Goal: Task Accomplishment & Management: Manage account settings

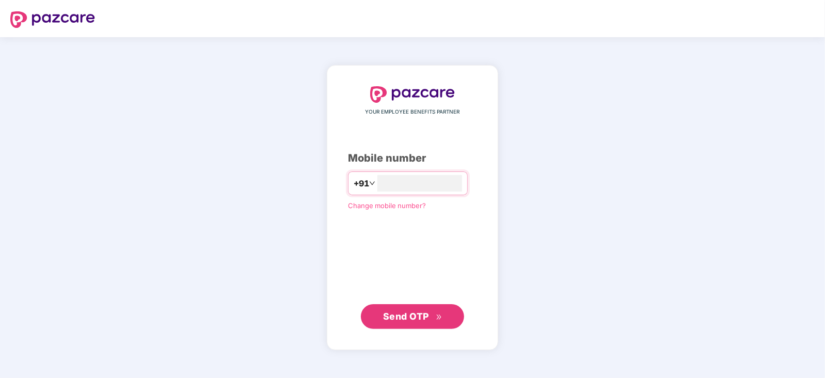
type input "**********"
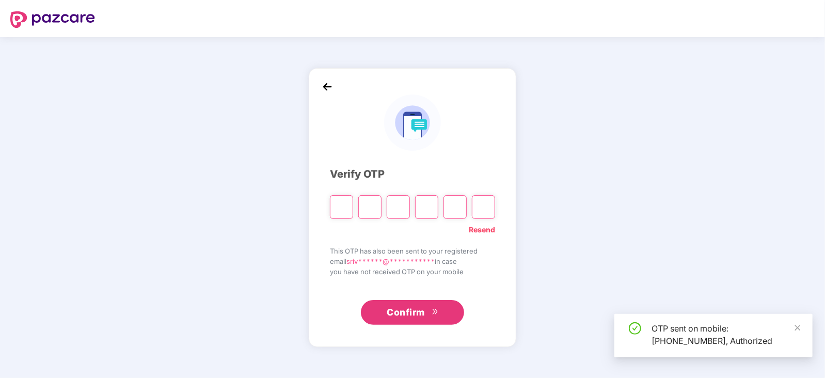
click at [86, 278] on div "**********" at bounding box center [412, 207] width 825 height 341
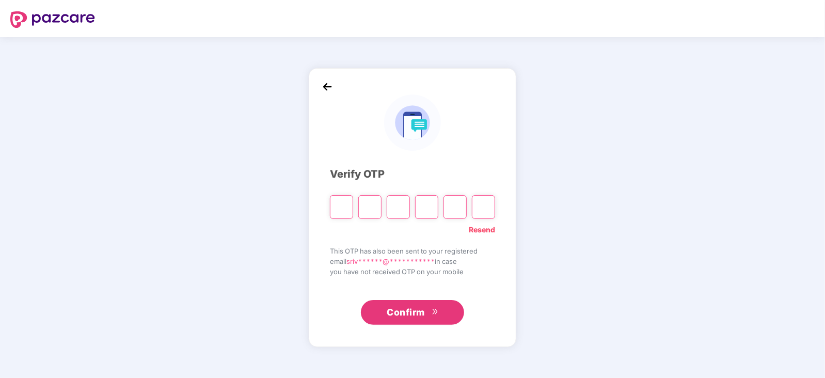
click at [342, 211] on input "Please enter verification code. Digit 1" at bounding box center [341, 207] width 23 height 24
paste input "*"
type input "*"
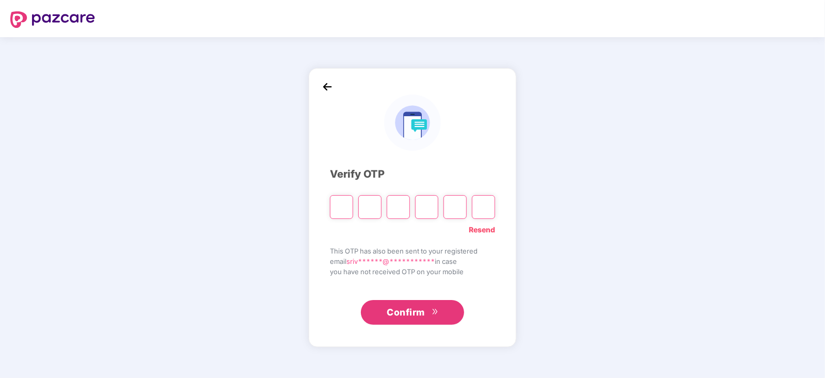
type input "*"
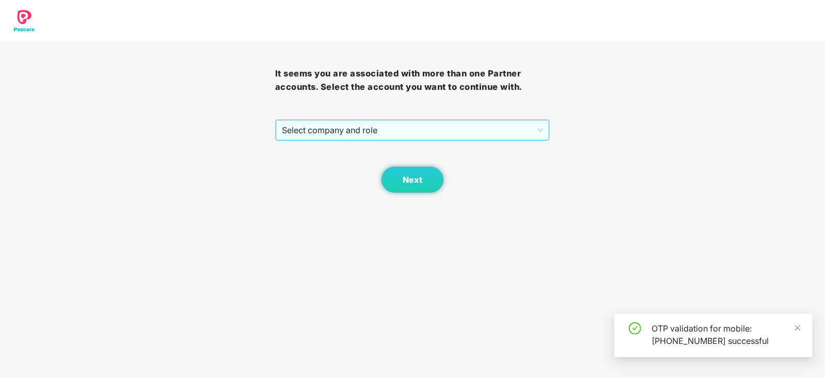
click at [539, 119] on div "Select company and role" at bounding box center [412, 130] width 275 height 22
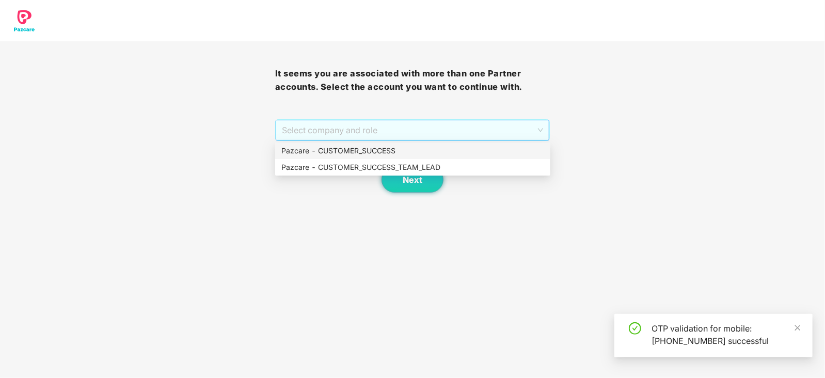
click at [538, 128] on span "Select company and role" at bounding box center [413, 130] width 262 height 20
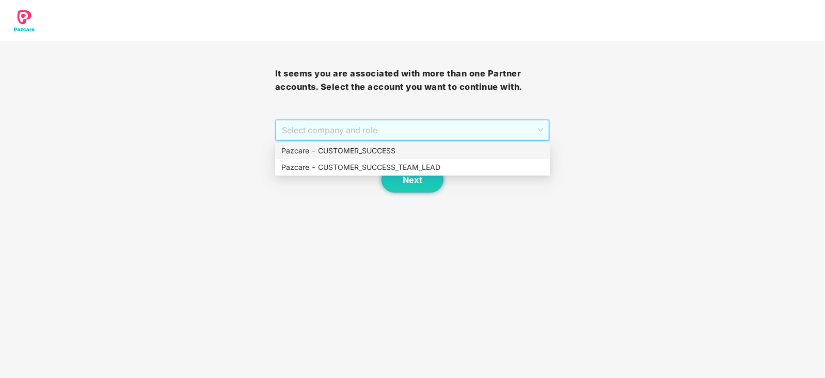
click at [360, 152] on div "Pazcare - CUSTOMER_SUCCESS" at bounding box center [412, 150] width 263 height 11
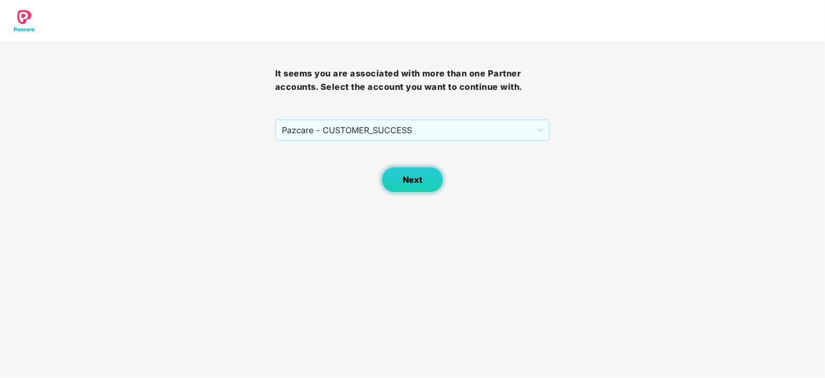
click at [417, 187] on button "Next" at bounding box center [413, 180] width 62 height 26
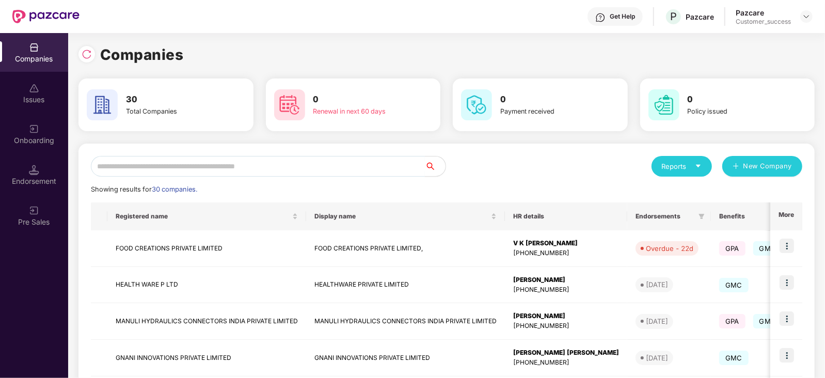
click at [150, 169] on input "text" at bounding box center [258, 166] width 334 height 21
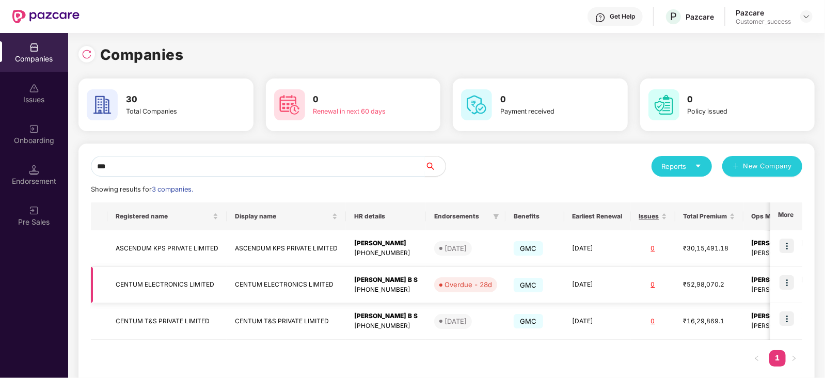
type input "***"
click at [784, 282] on img at bounding box center [787, 282] width 14 height 14
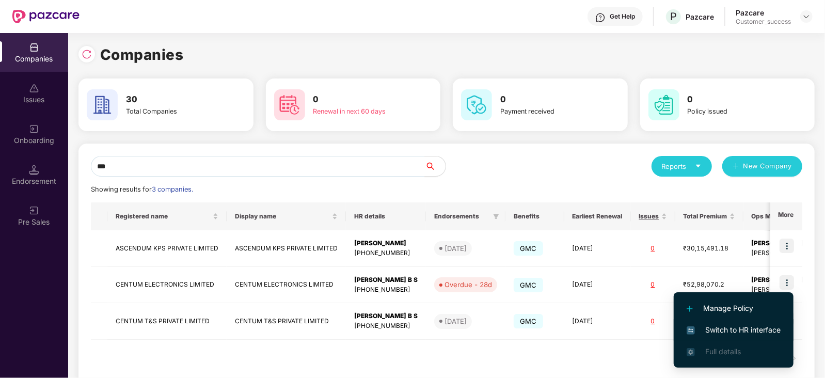
click at [743, 327] on span "Switch to HR interface" at bounding box center [734, 329] width 94 height 11
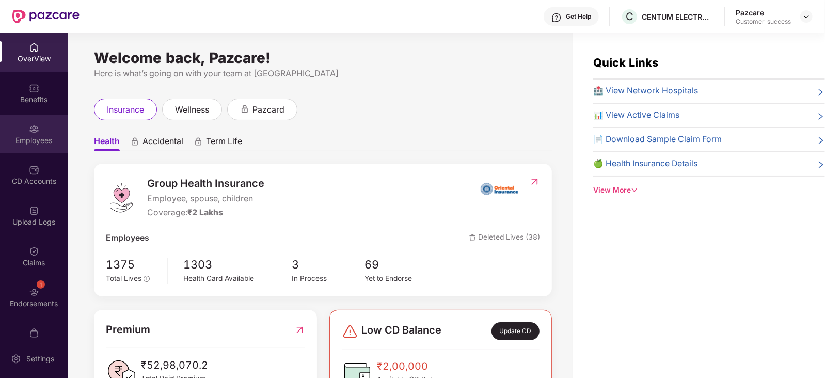
click at [34, 129] on img at bounding box center [34, 129] width 10 height 10
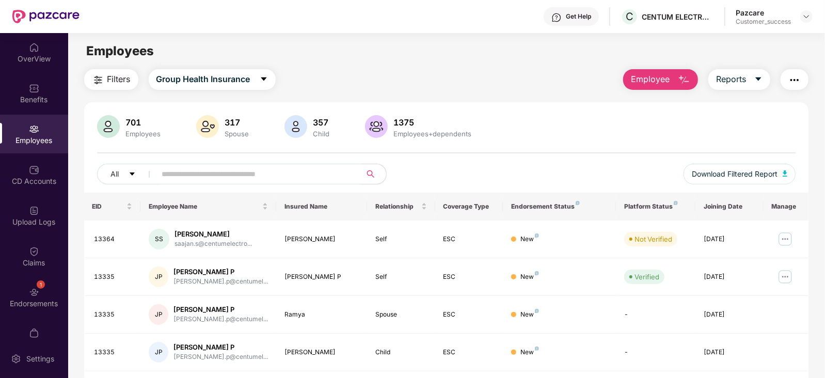
click at [191, 180] on input "text" at bounding box center [254, 173] width 185 height 15
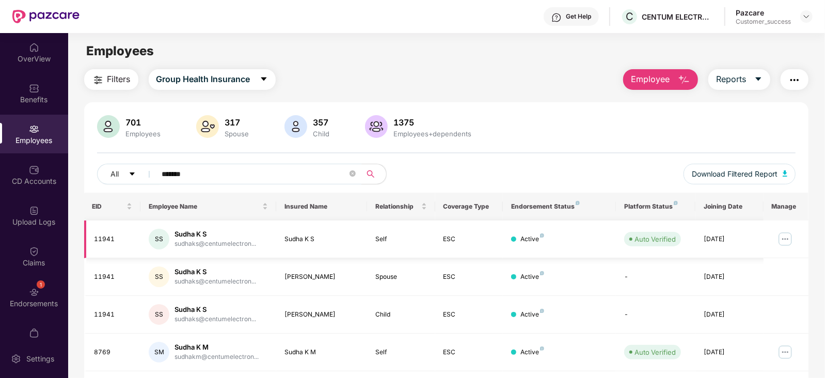
type input "*******"
click at [789, 235] on img at bounding box center [785, 239] width 17 height 17
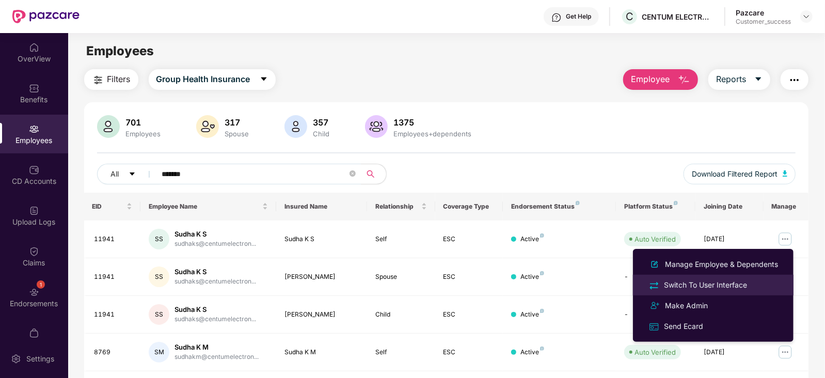
click at [720, 280] on div "Switch To User Interface" at bounding box center [705, 284] width 87 height 11
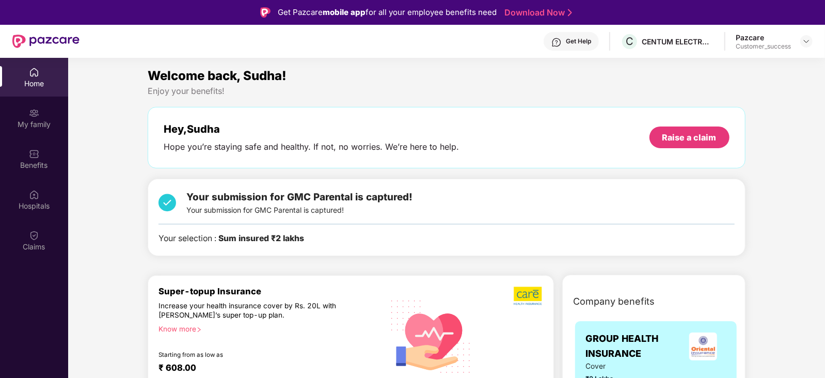
click at [366, 241] on div "Your selection : Sum insured ₹2 lakhs" at bounding box center [446, 238] width 576 height 13
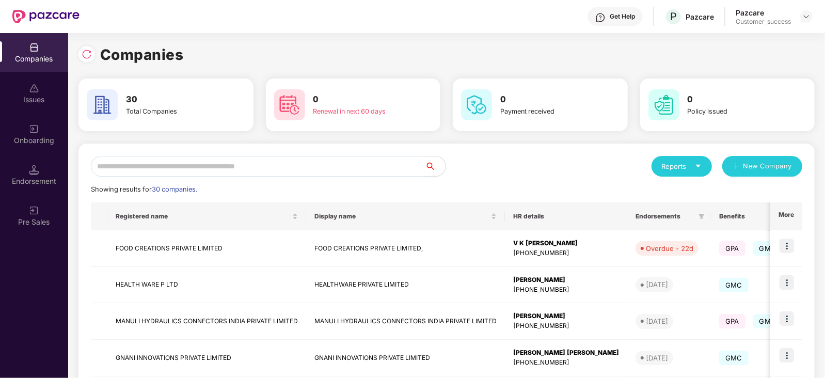
click at [222, 158] on input "text" at bounding box center [258, 166] width 334 height 21
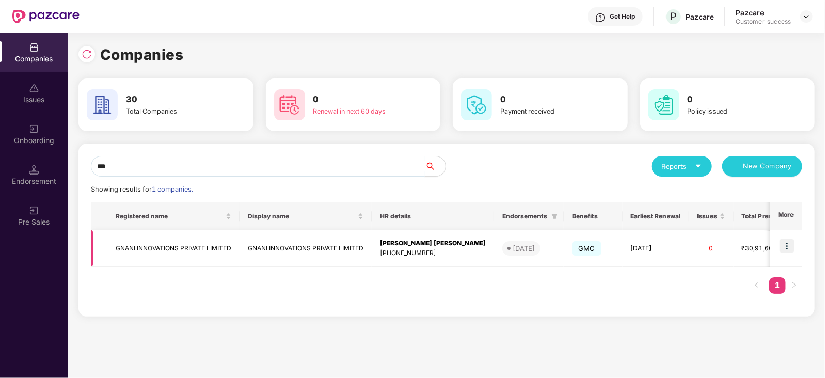
type input "***"
click at [788, 243] on img at bounding box center [787, 246] width 14 height 14
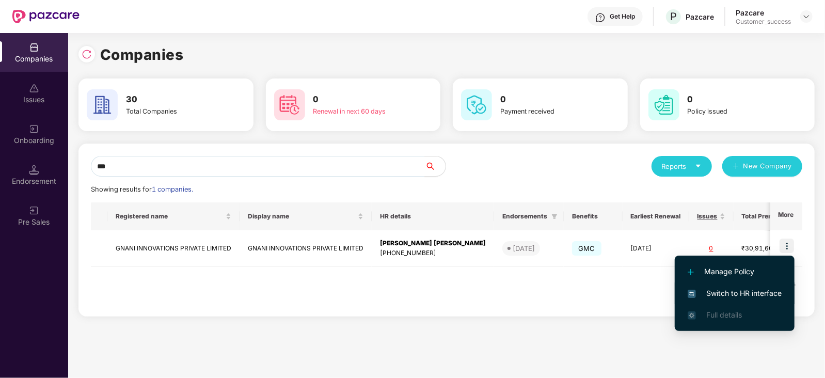
click at [756, 289] on span "Switch to HR interface" at bounding box center [735, 293] width 94 height 11
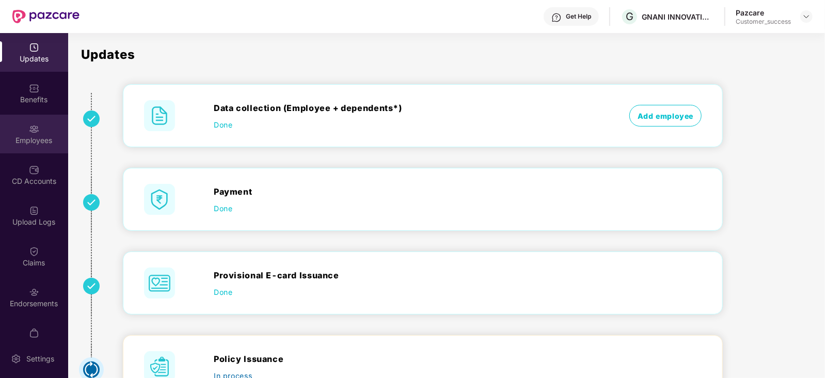
click at [34, 145] on div "Employees" at bounding box center [34, 140] width 68 height 10
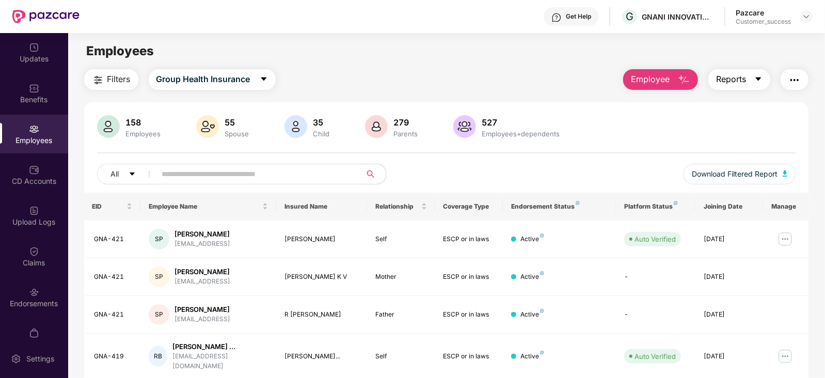
click at [761, 82] on icon "caret-down" at bounding box center [758, 79] width 8 height 8
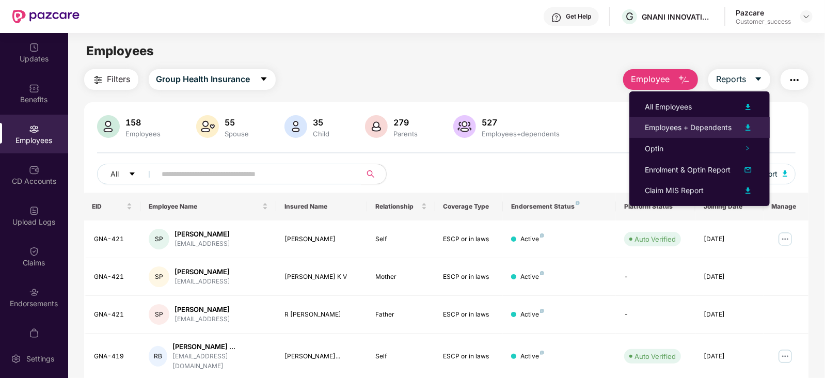
click at [746, 124] on img at bounding box center [748, 127] width 12 height 12
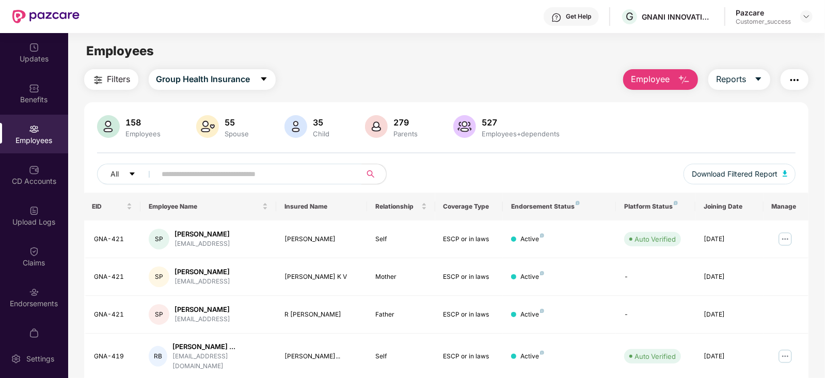
click at [198, 171] on input "text" at bounding box center [254, 173] width 185 height 15
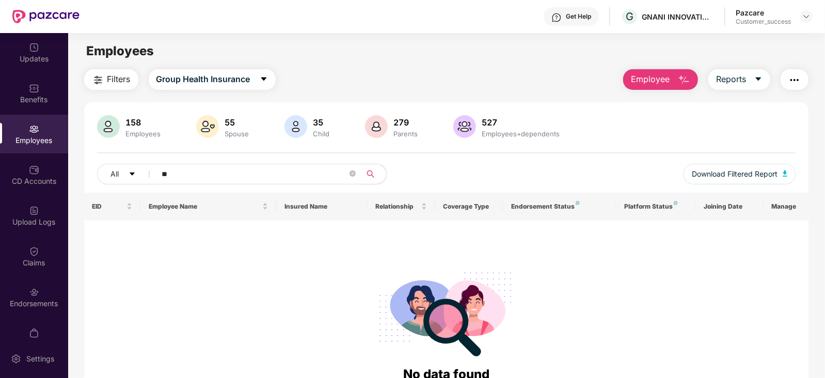
type input "*"
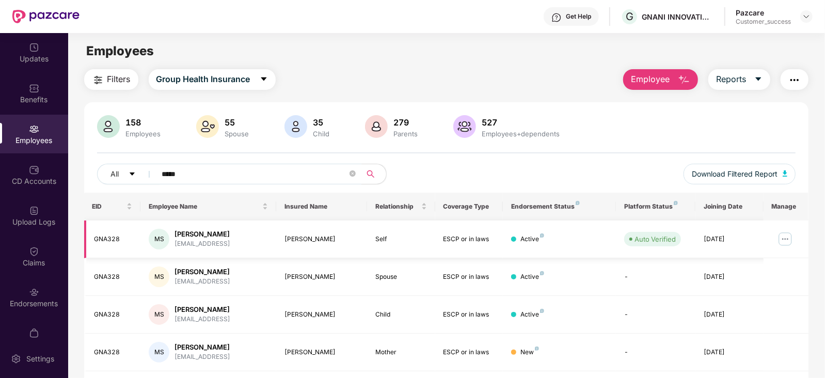
type input "*****"
click at [157, 247] on div "MS" at bounding box center [159, 239] width 21 height 21
drag, startPoint x: 230, startPoint y: 230, endPoint x: 173, endPoint y: 235, distance: 56.5
click at [173, 235] on div "MS Manoj S Samant manoj.s@gnani.ai" at bounding box center [208, 239] width 119 height 21
copy div "Manoj S Samant"
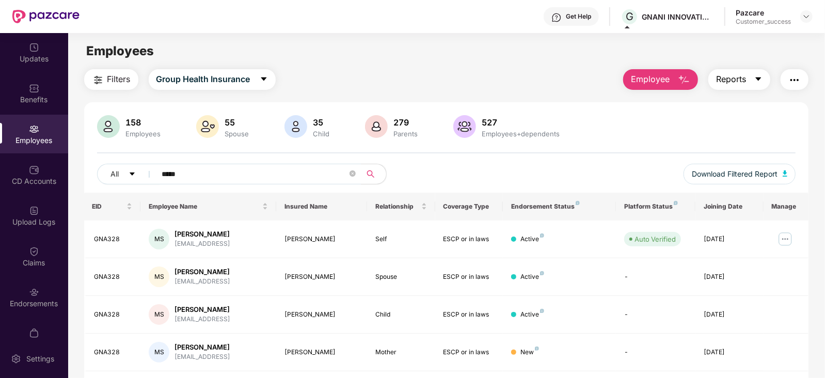
click at [759, 81] on icon "caret-down" at bounding box center [758, 79] width 8 height 8
click at [783, 239] on img at bounding box center [785, 239] width 17 height 17
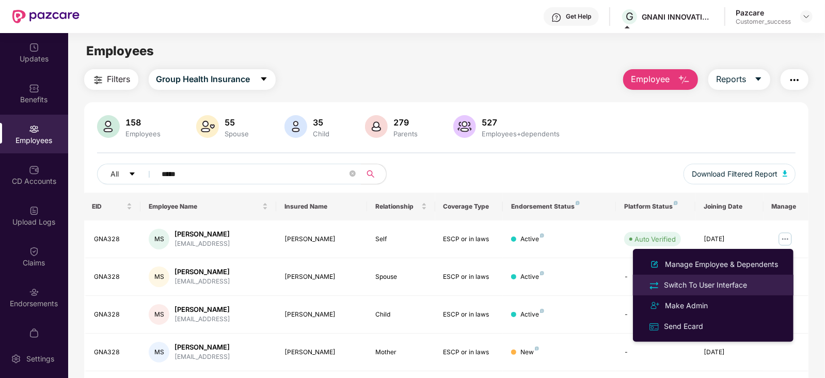
click at [699, 281] on div "Switch To User Interface" at bounding box center [705, 284] width 87 height 11
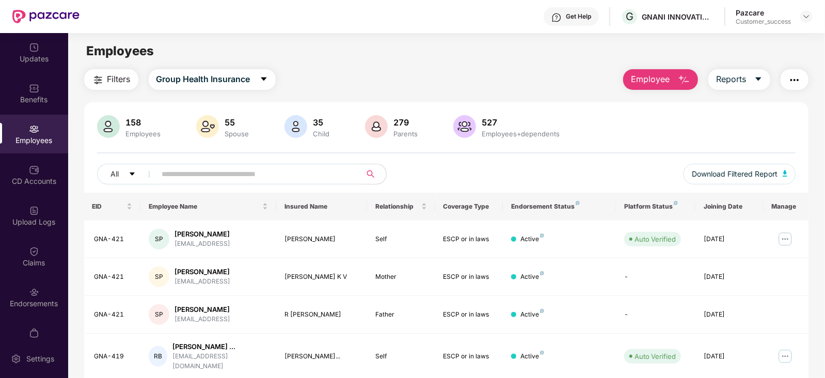
click at [186, 179] on input "text" at bounding box center [254, 173] width 185 height 15
click at [587, 231] on td "Active" at bounding box center [559, 239] width 113 height 38
click at [784, 238] on img at bounding box center [785, 239] width 17 height 17
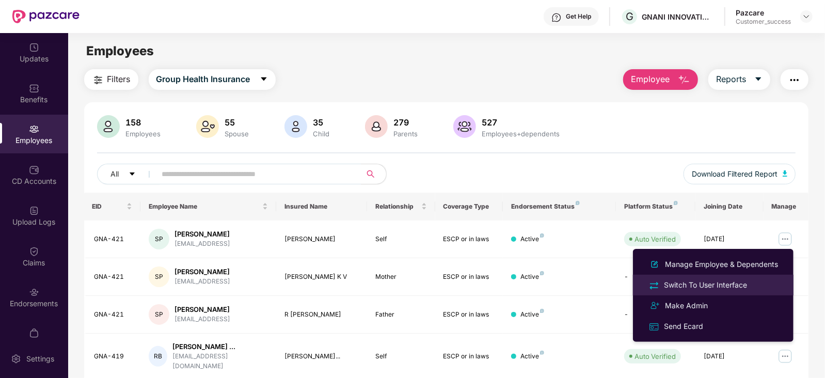
click at [705, 285] on div "Switch To User Interface" at bounding box center [705, 284] width 87 height 11
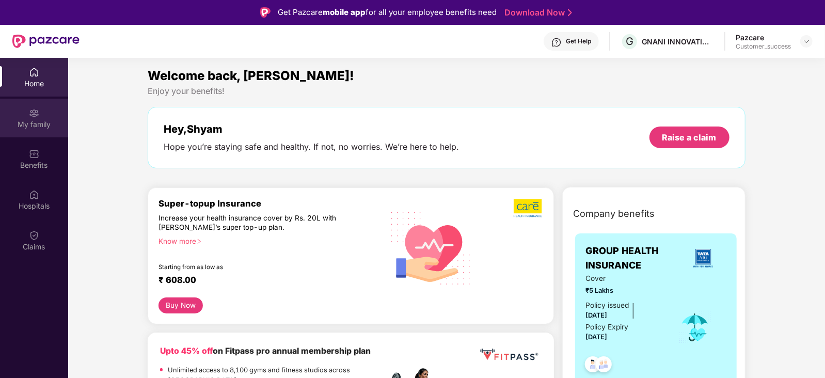
click at [33, 124] on div "My family" at bounding box center [34, 124] width 68 height 10
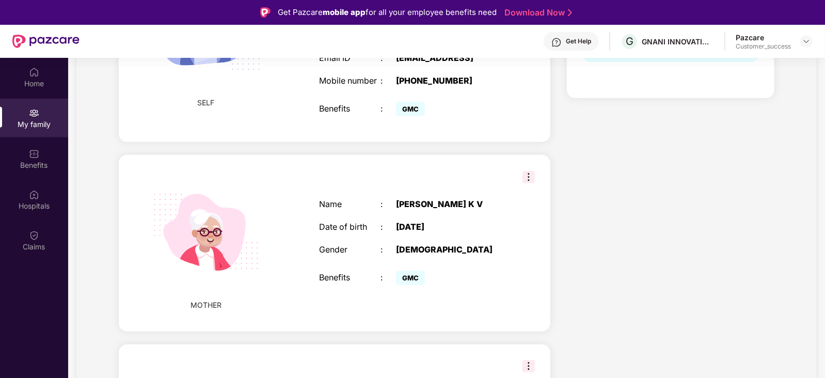
scroll to position [275, 0]
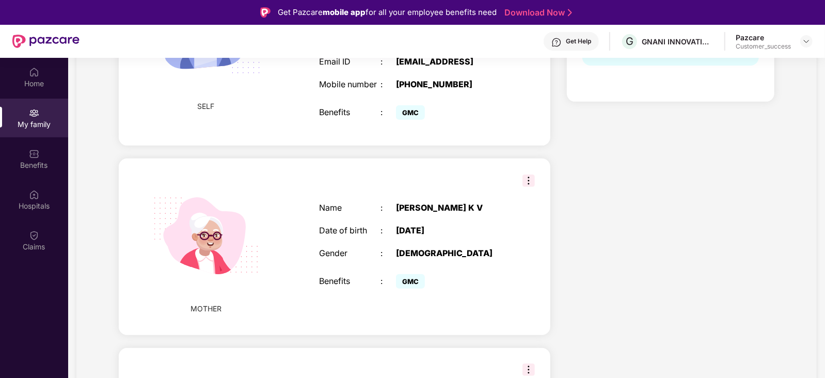
click at [522, 187] on img at bounding box center [528, 180] width 12 height 12
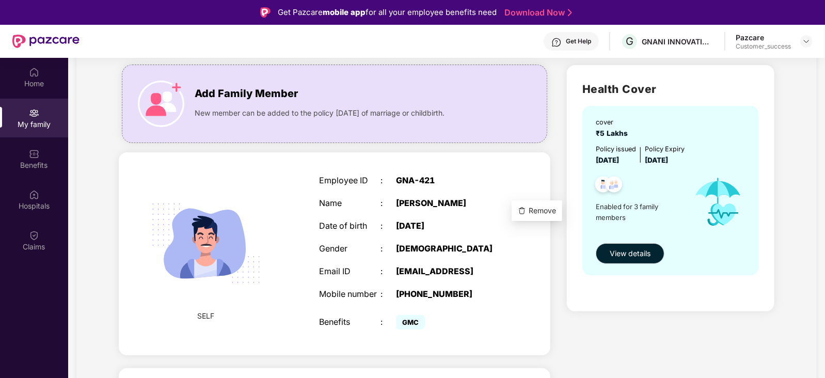
scroll to position [0, 0]
